Goal: Transaction & Acquisition: Purchase product/service

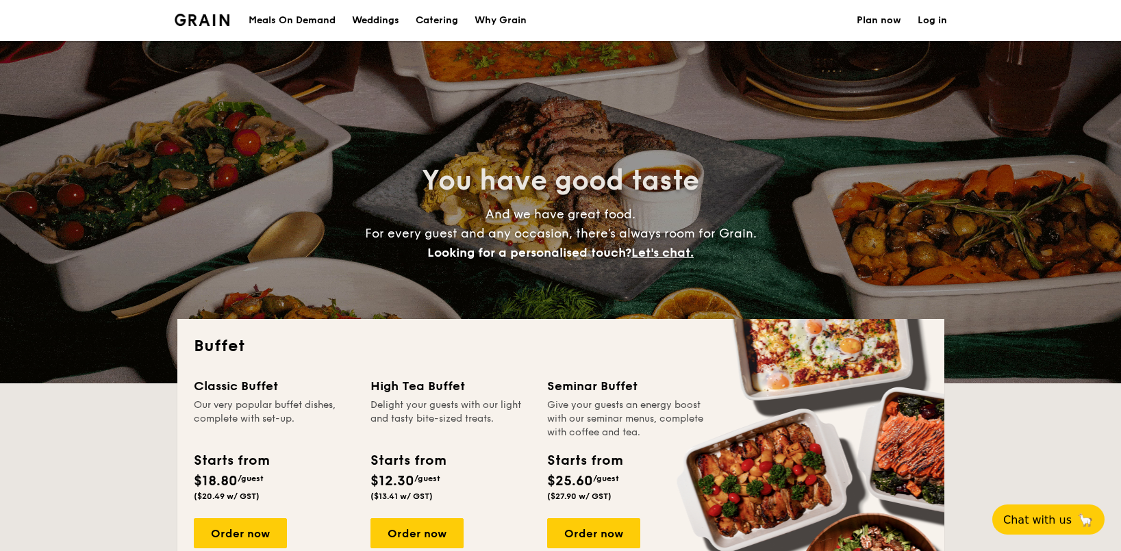
select select
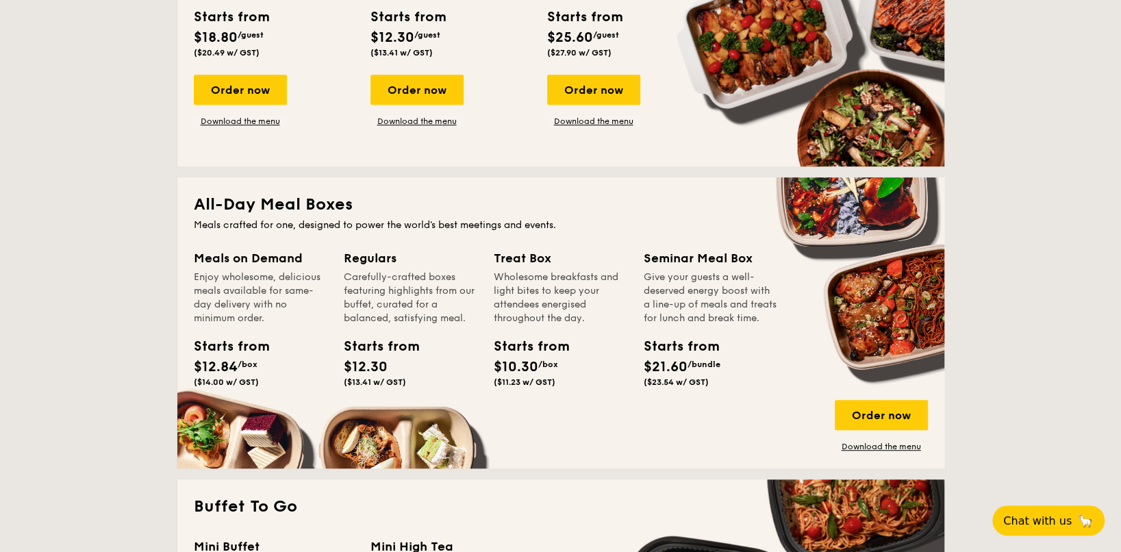
scroll to position [480, 0]
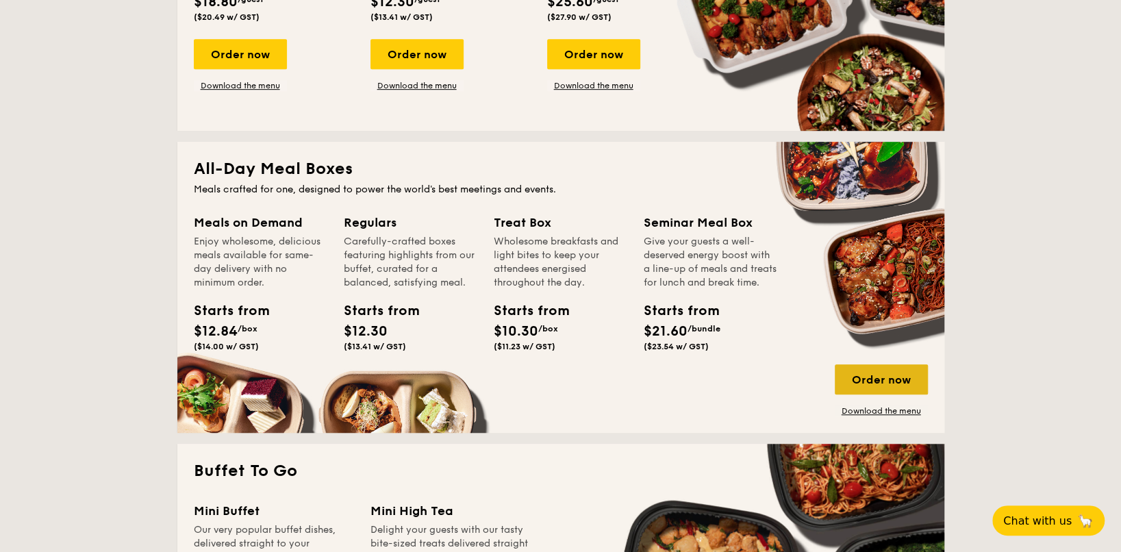
click at [912, 369] on div "Order now" at bounding box center [881, 379] width 93 height 30
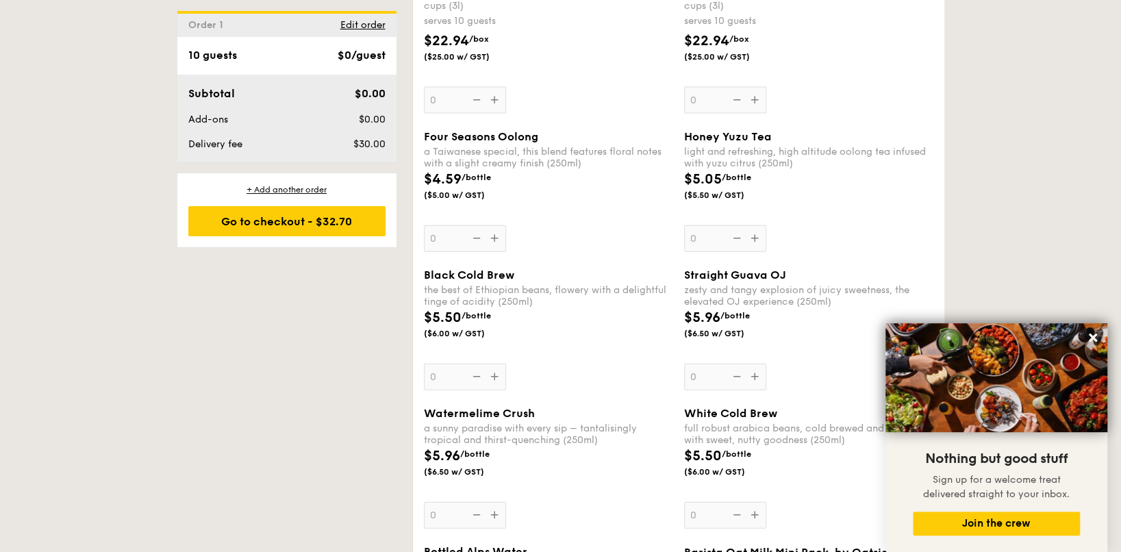
scroll to position [1987, 0]
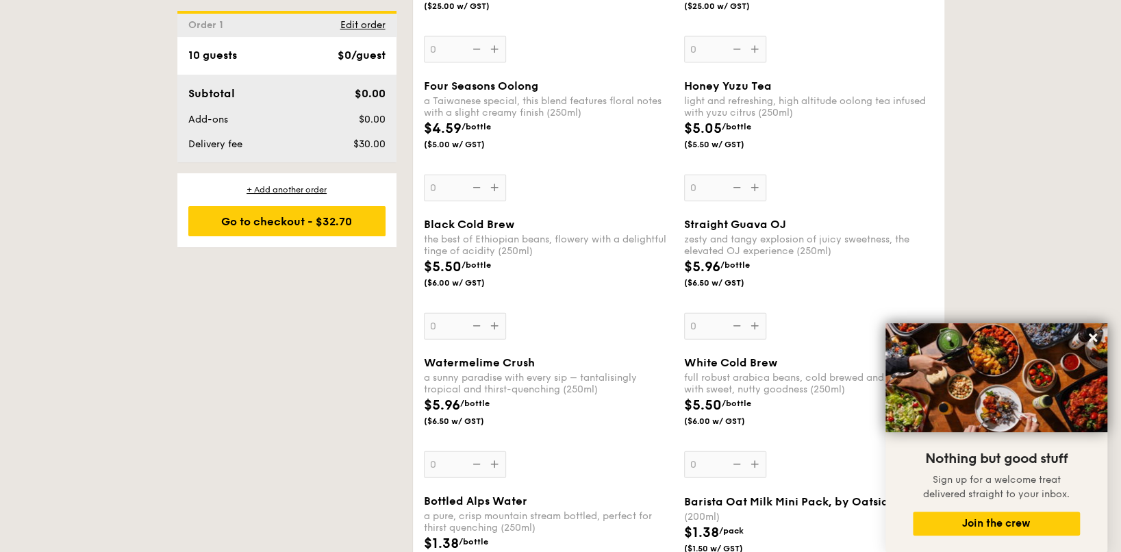
scroll to position [1702, 0]
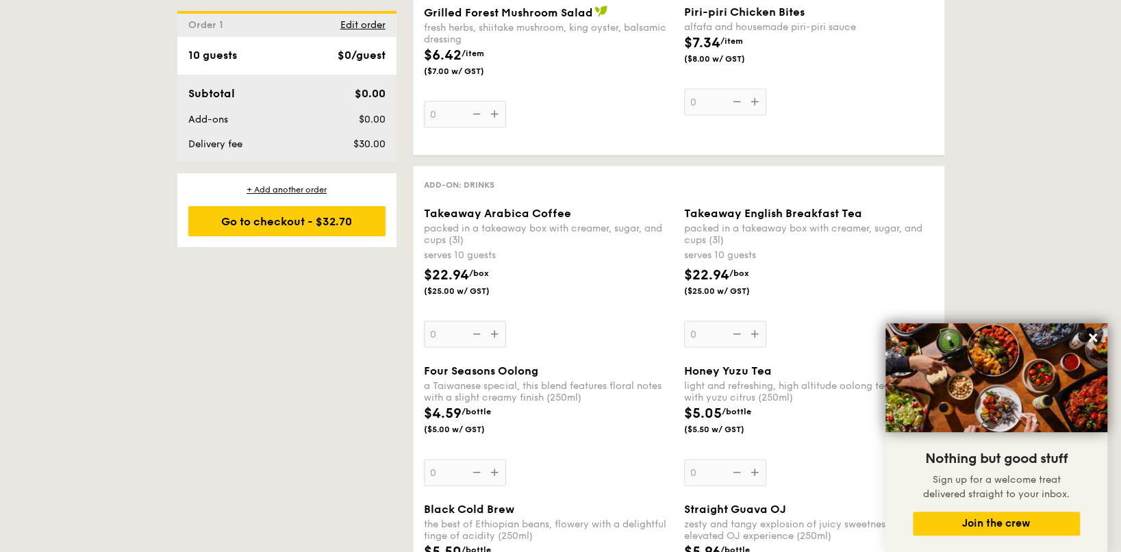
select select
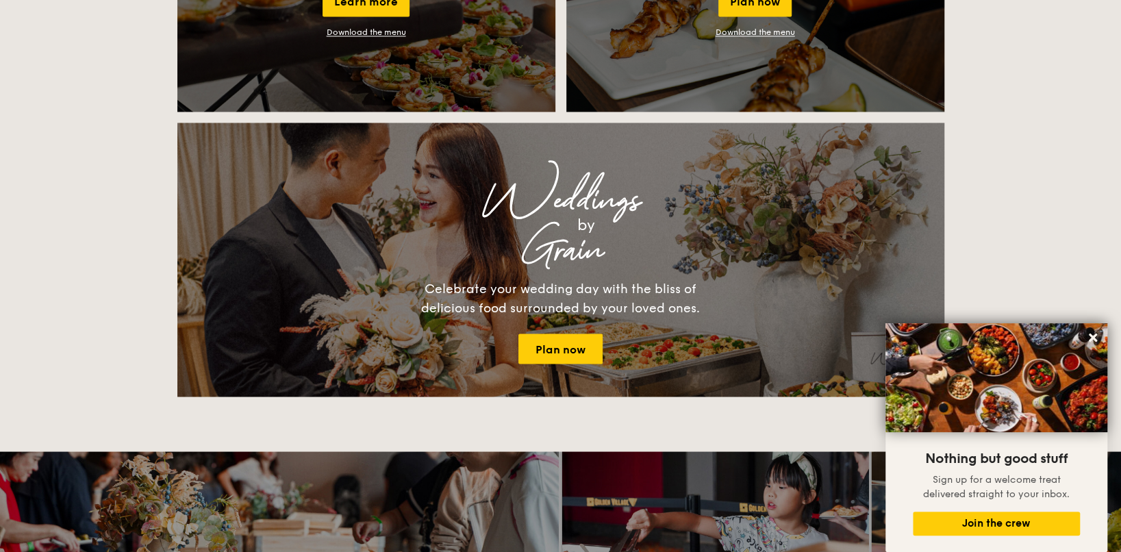
scroll to position [1371, 0]
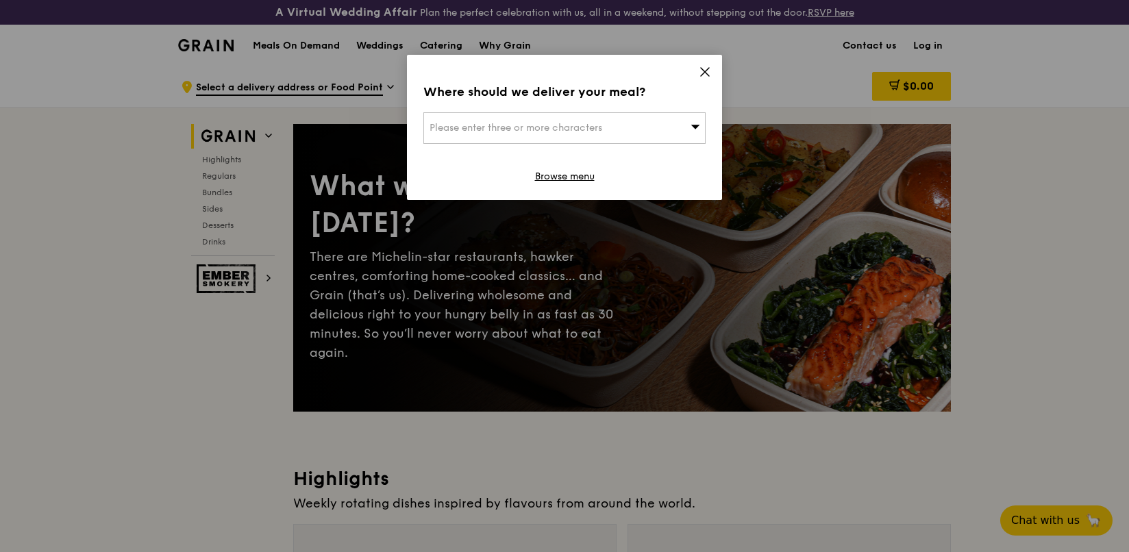
click at [701, 74] on icon at bounding box center [705, 72] width 12 height 12
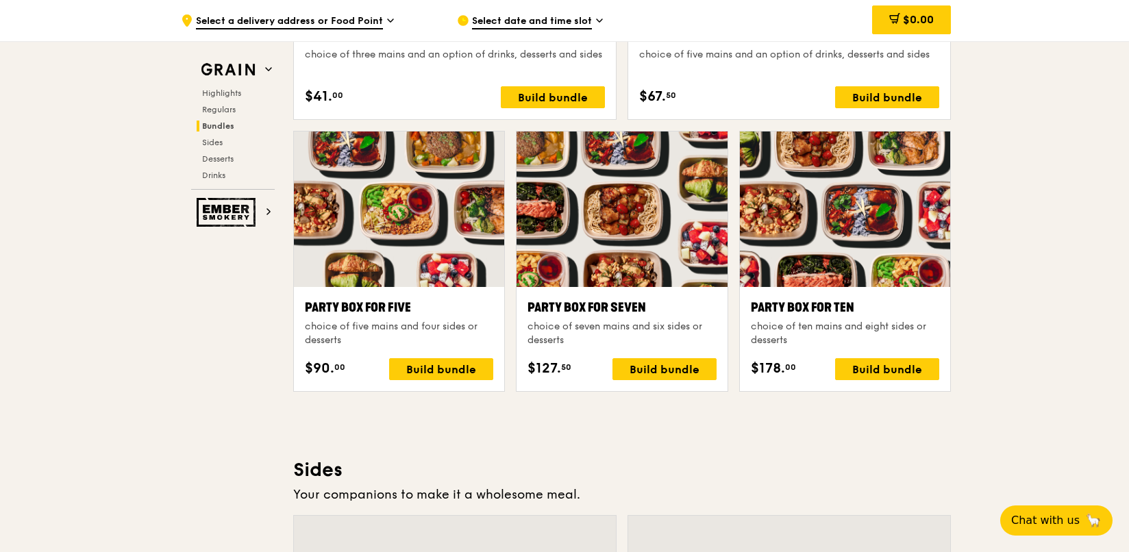
scroll to position [2535, 0]
